Goal: Task Accomplishment & Management: Use online tool/utility

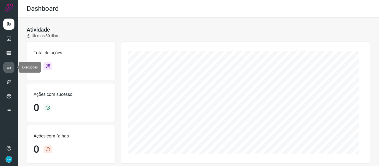
click at [8, 69] on icon at bounding box center [9, 68] width 6 height 6
click at [7, 69] on icon at bounding box center [9, 68] width 6 height 6
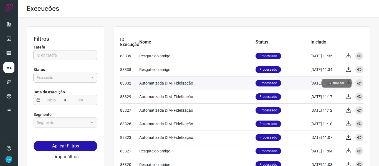
click at [357, 85] on icon at bounding box center [359, 83] width 4 height 4
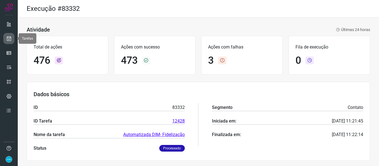
click at [9, 39] on icon at bounding box center [9, 39] width 6 height 6
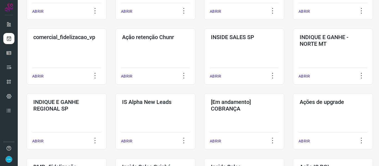
scroll to position [286, 0]
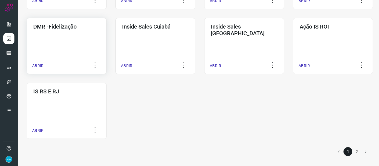
click at [38, 67] on p "ABRIR" at bounding box center [37, 66] width 11 height 6
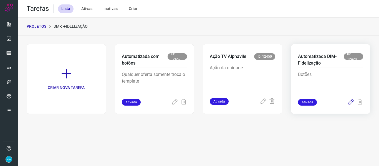
click at [349, 102] on icon at bounding box center [351, 102] width 7 height 7
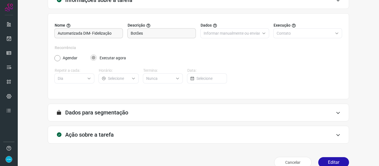
scroll to position [50, 0]
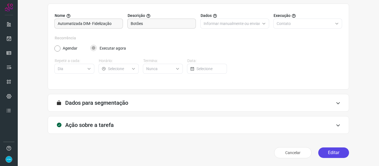
click at [322, 154] on button "Editar" at bounding box center [333, 153] width 31 height 11
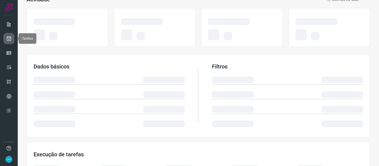
click at [7, 38] on icon at bounding box center [9, 39] width 6 height 6
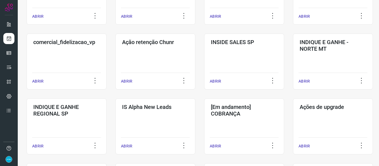
scroll to position [286, 0]
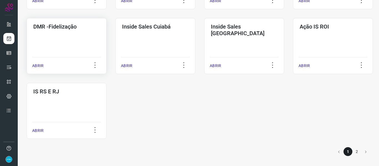
click at [39, 64] on p "ABRIR" at bounding box center [37, 66] width 11 height 6
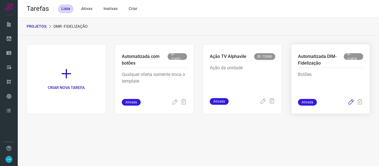
click at [350, 102] on icon at bounding box center [351, 102] width 7 height 7
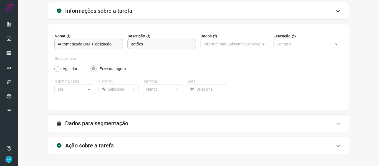
scroll to position [50, 0]
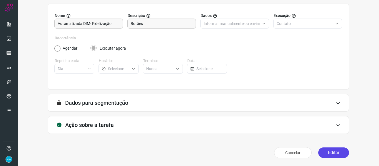
click at [340, 149] on button "Editar" at bounding box center [333, 153] width 31 height 11
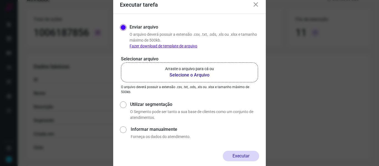
click at [188, 73] on b "Selecione o Arquivo" at bounding box center [189, 75] width 49 height 7
click at [0, 0] on input "Arraste o arquivo para cá ou Selecione o Arquivo" at bounding box center [0, 0] width 0 height 0
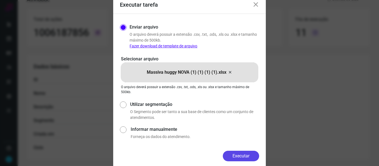
click at [245, 156] on button "Executar" at bounding box center [241, 156] width 36 height 11
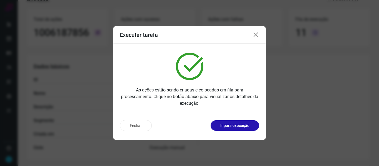
click at [255, 36] on icon at bounding box center [255, 35] width 7 height 7
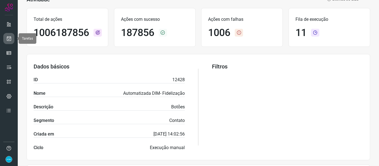
click at [12, 38] on link at bounding box center [8, 38] width 11 height 11
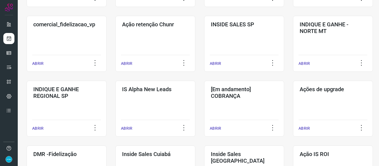
scroll to position [286, 0]
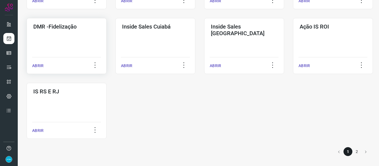
click at [34, 64] on p "ABRIR" at bounding box center [37, 66] width 11 height 6
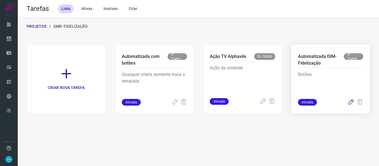
click at [351, 102] on icon at bounding box center [351, 102] width 7 height 7
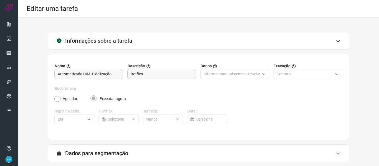
scroll to position [50, 0]
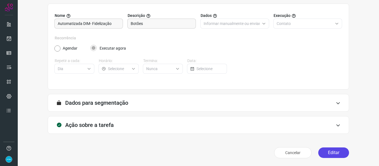
click at [336, 152] on button "Editar" at bounding box center [333, 153] width 31 height 11
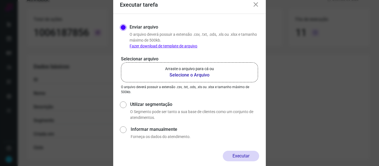
click at [188, 76] on b "Selecione o Arquivo" at bounding box center [189, 75] width 49 height 7
click at [0, 0] on input "Arraste o arquivo para cá ou Selecione o Arquivo" at bounding box center [0, 0] width 0 height 0
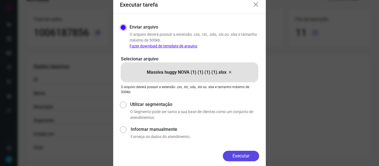
click at [247, 158] on button "Executar" at bounding box center [241, 156] width 36 height 11
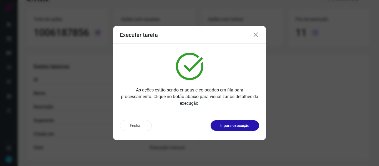
click at [255, 35] on icon at bounding box center [255, 35] width 7 height 7
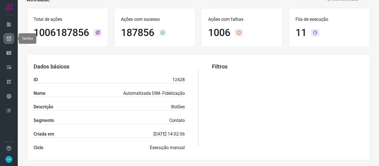
click at [11, 39] on icon at bounding box center [9, 39] width 6 height 6
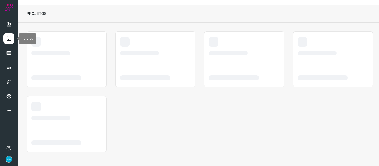
scroll to position [13, 0]
